Goal: Task Accomplishment & Management: Manage account settings

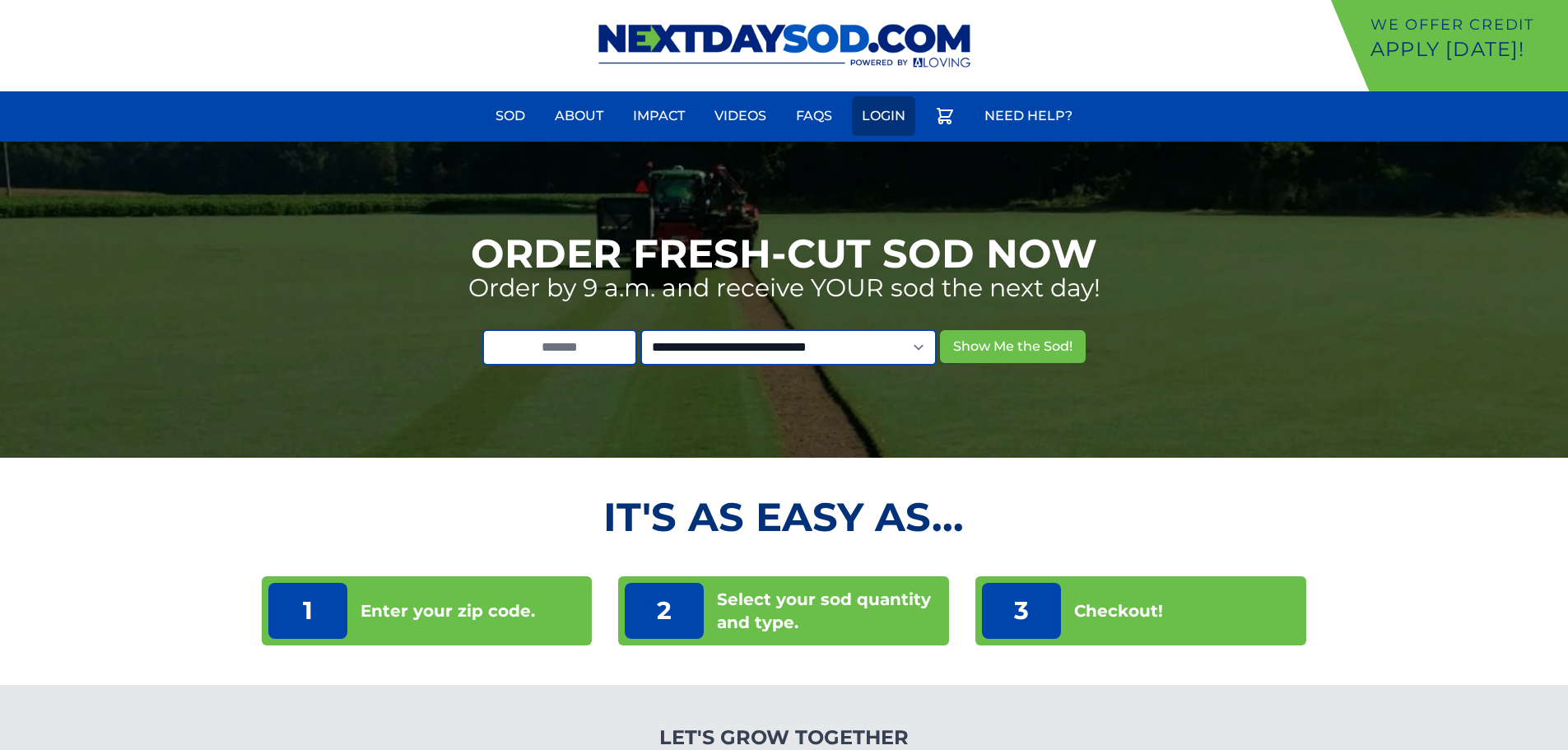
click at [859, 126] on link "Login" at bounding box center [884, 115] width 64 height 39
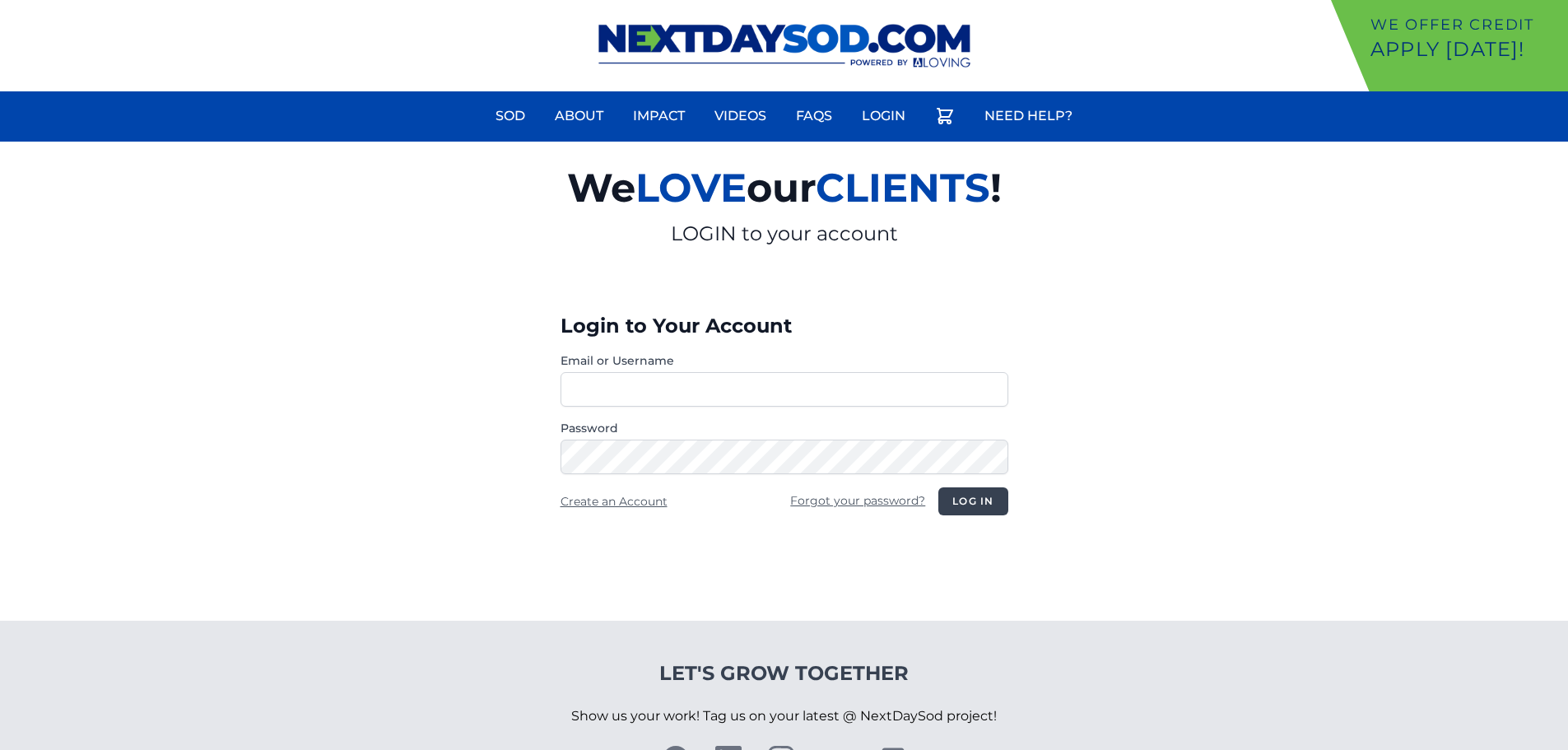
type input "**********"
click at [967, 498] on button "Log in" at bounding box center [973, 500] width 70 height 28
